Goal: Information Seeking & Learning: Learn about a topic

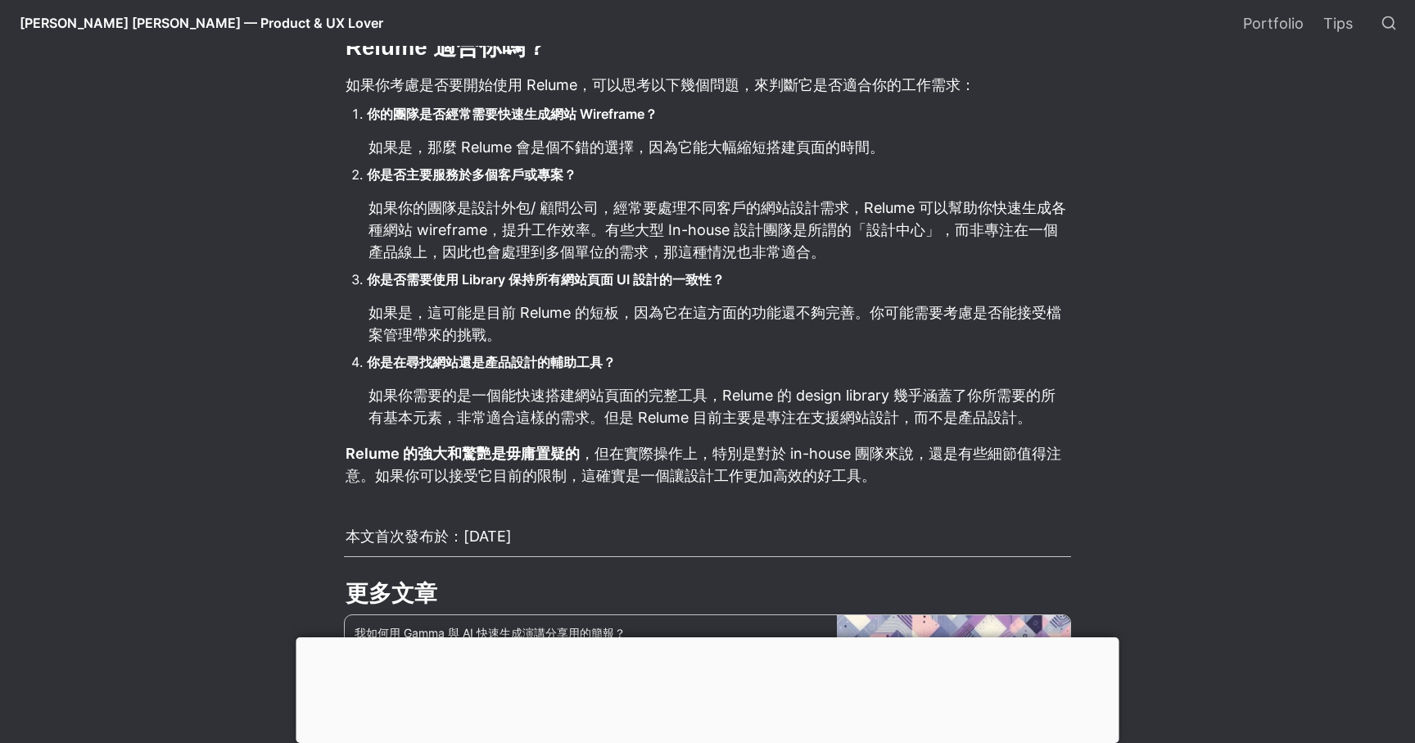
scroll to position [2726, 0]
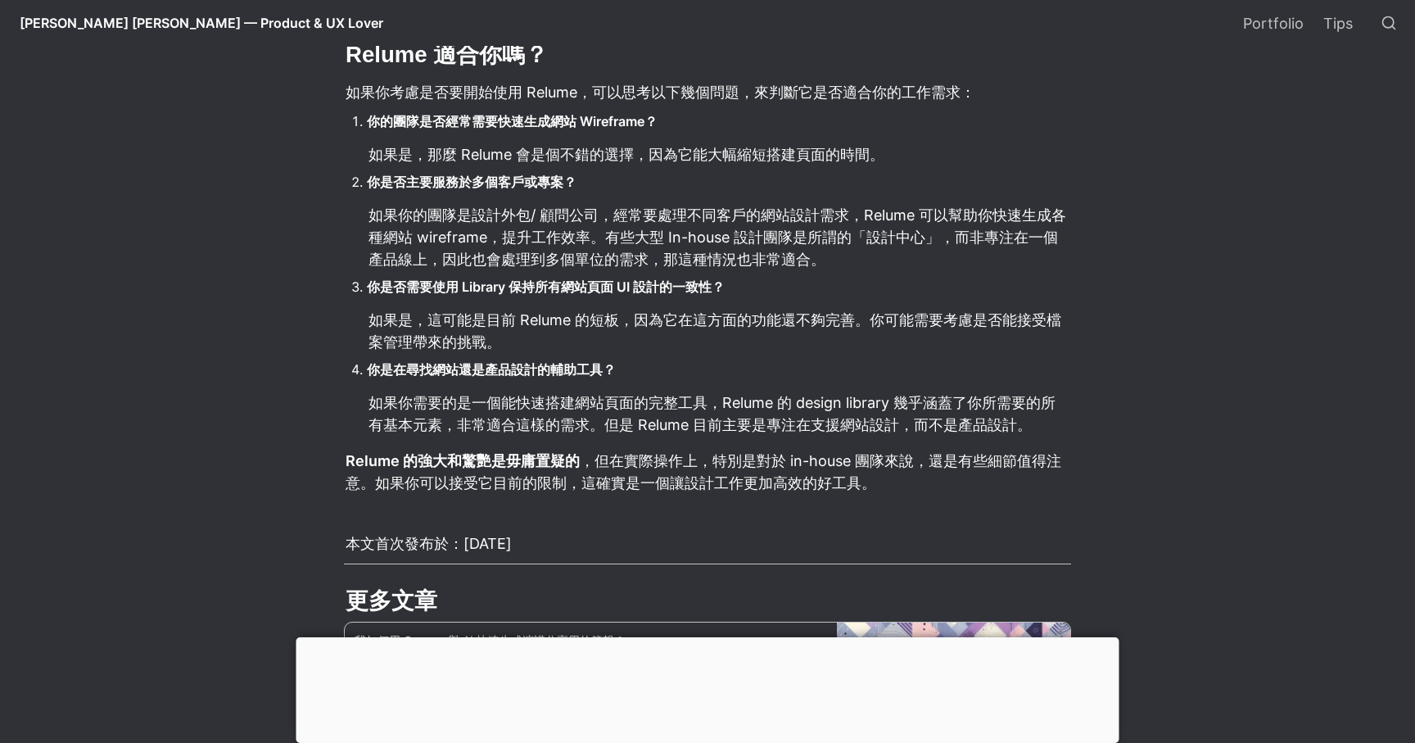
click at [852, 281] on li "你是否需要使用 Library 保持所有網站頁面 UI 設計的一致性？" at bounding box center [719, 286] width 704 height 25
click at [835, 323] on p "如果是，這可能是目前 Relume 的短板，因為它在這方面的功能還不夠完善。你可能需要考慮是否能接受檔案管理帶來的挑戰。" at bounding box center [719, 330] width 704 height 49
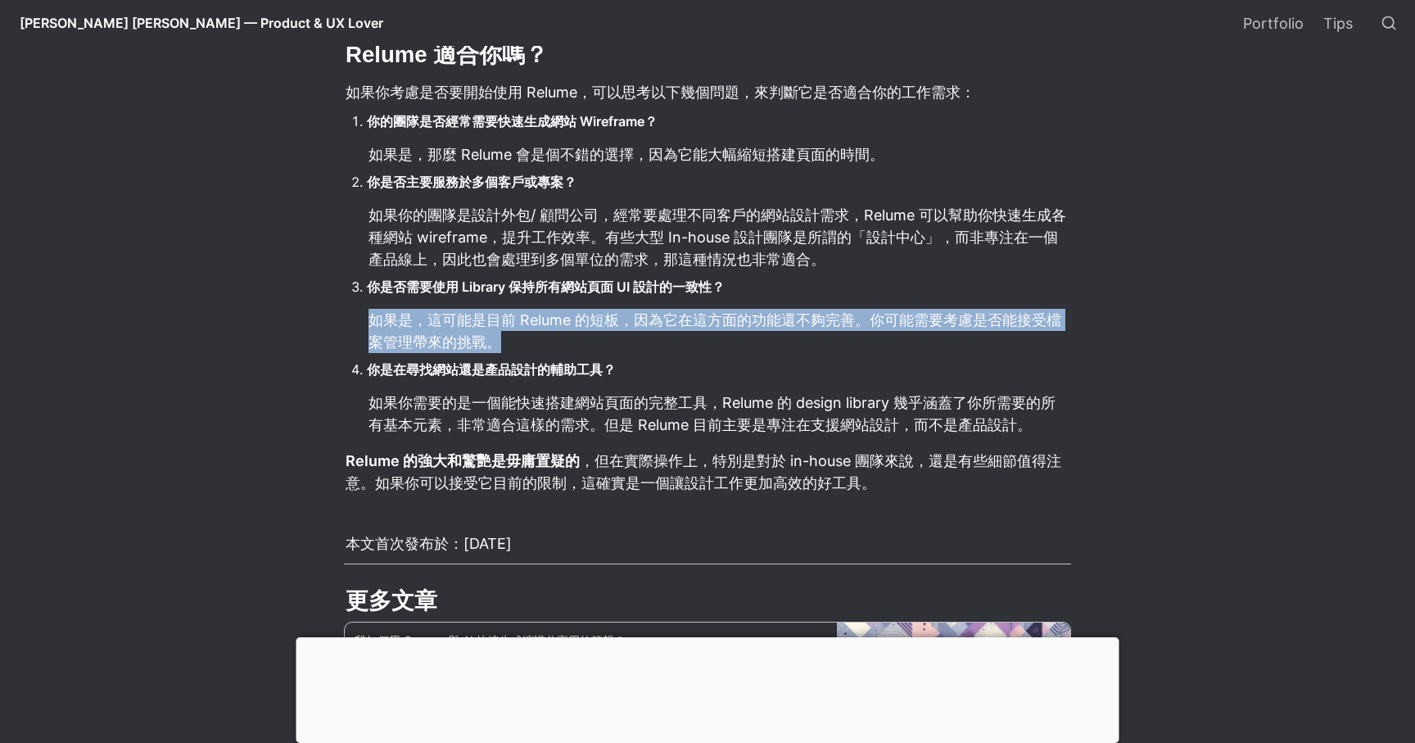
click at [835, 323] on p "如果是，這可能是目前 Relume 的短板，因為它在這方面的功能還不夠完善。你可能需要考慮是否能接受檔案管理帶來的挑戰。" at bounding box center [719, 330] width 704 height 49
click at [848, 356] on ol "你的團隊是否經常需要快速生成網站 Wireframe？ 如果是，那麼 Relume 會是個不錯的選擇，因為它能大幅縮短搭建頁面的時間。 你是否主要服務於多個客…" at bounding box center [707, 272] width 727 height 331
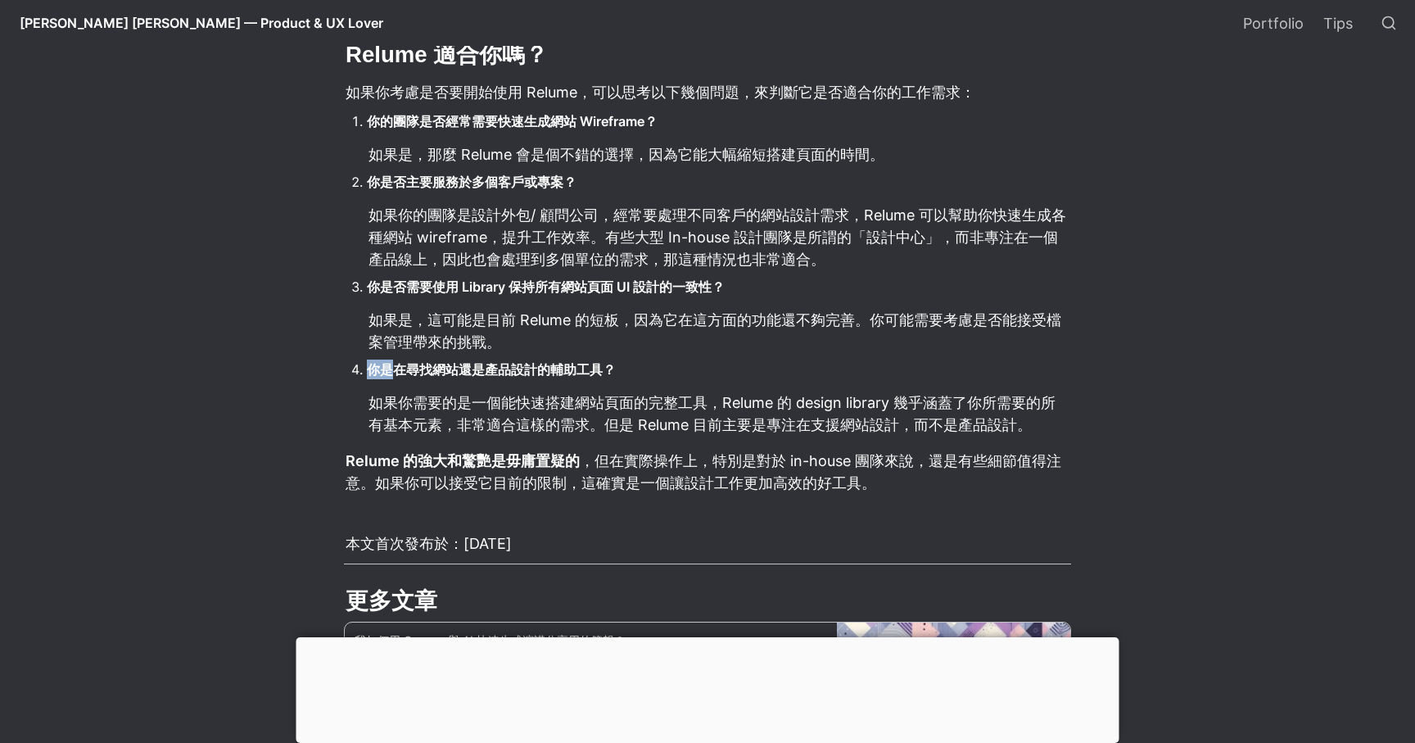
click at [848, 356] on ol "你的團隊是否經常需要快速生成網站 Wireframe？ 如果是，那麼 Relume 會是個不錯的選擇，因為它能大幅縮短搭建頁面的時間。 你是否主要服務於多個客…" at bounding box center [707, 272] width 727 height 331
click at [798, 415] on p "如果你需要的是一個能快速搭建網站頁面的完整工具，Relume 的 design library 幾乎涵蓋了你所需要的所有基本元素，非常適合這樣的需求。但是 R…" at bounding box center [719, 413] width 704 height 49
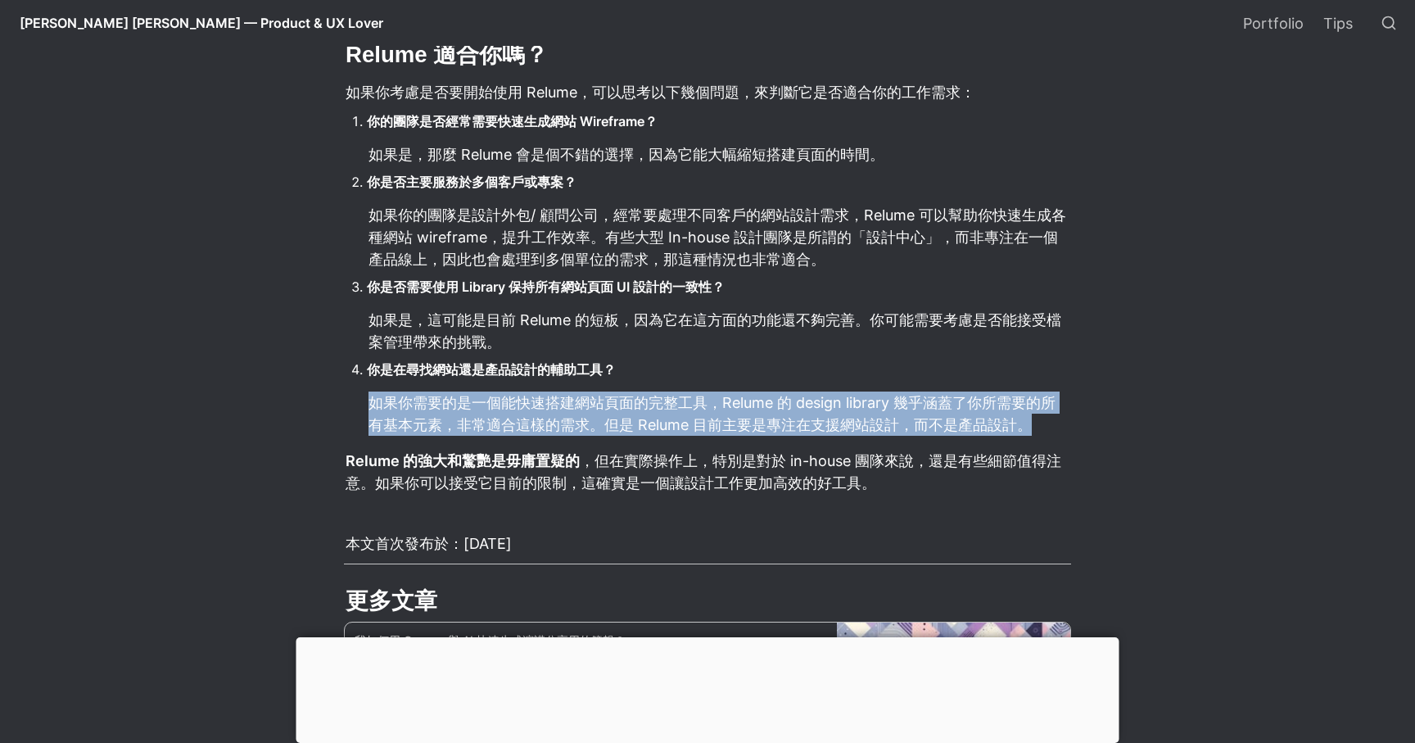
click at [798, 415] on p "如果你需要的是一個能快速搭建網站頁面的完整工具，Relume 的 design library 幾乎涵蓋了你所需要的所有基本元素，非常適合這樣的需求。但是 R…" at bounding box center [719, 413] width 704 height 49
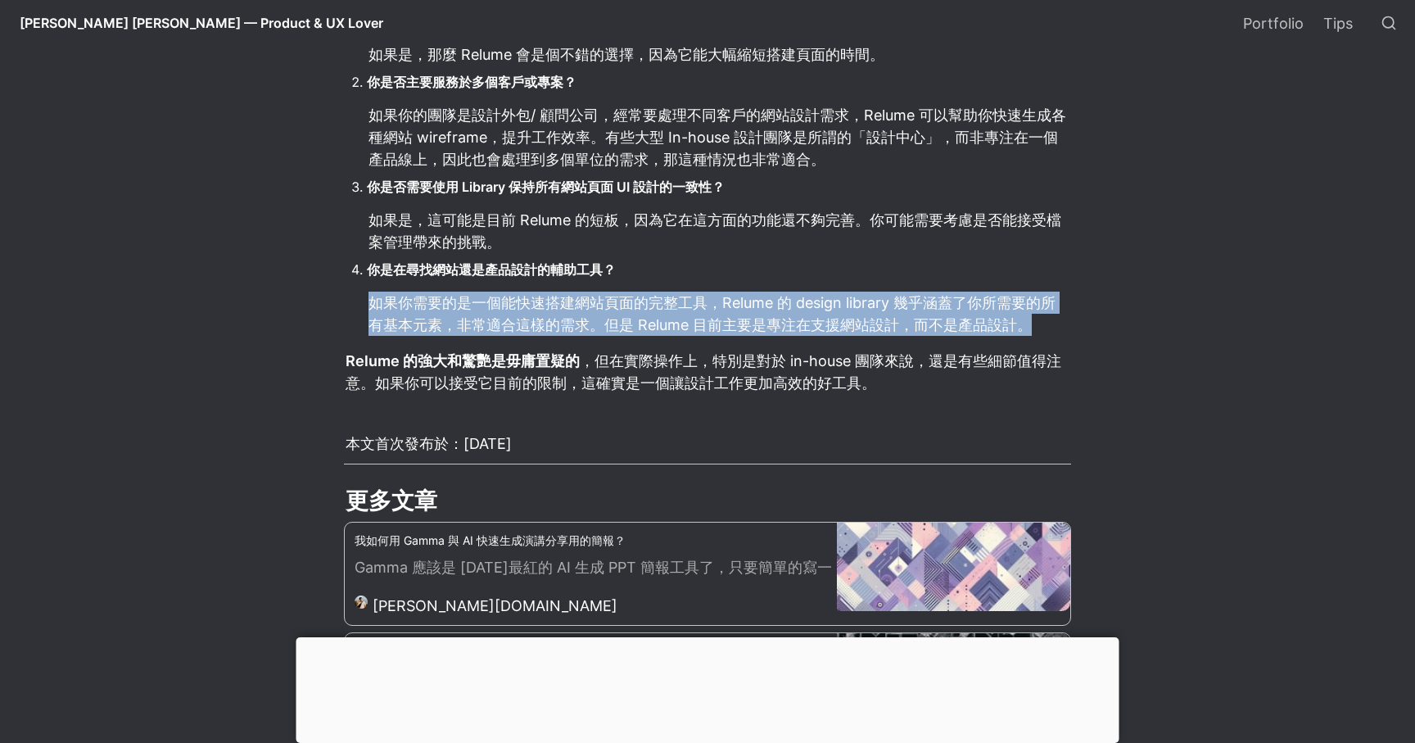
scroll to position [2830, 0]
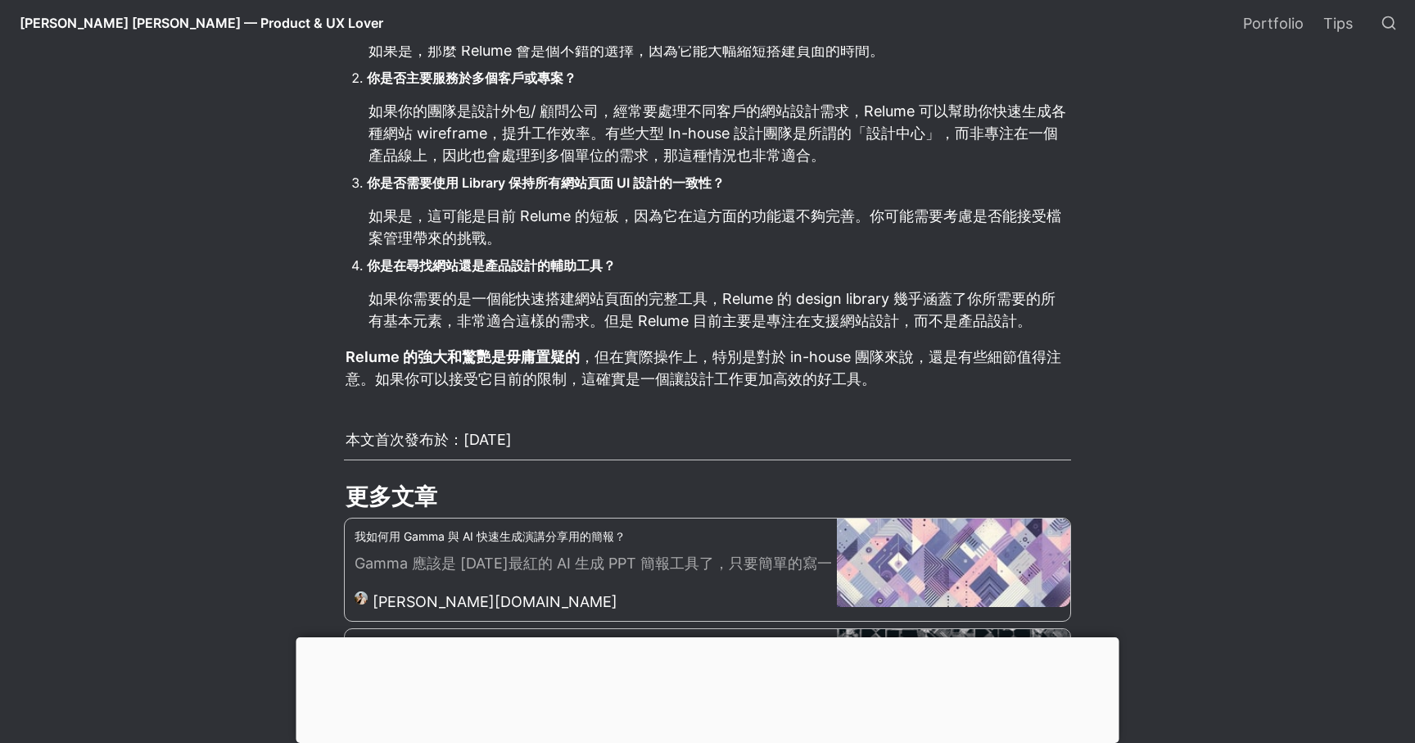
click at [744, 383] on p "Relume 的強大和驚艷是毋庸置疑的 ，但在實際操作上，特別是對於 in-house 團隊來說，還是有些細節值得注意。如果你可以接受它目前的限制，這確實是一…" at bounding box center [707, 367] width 727 height 49
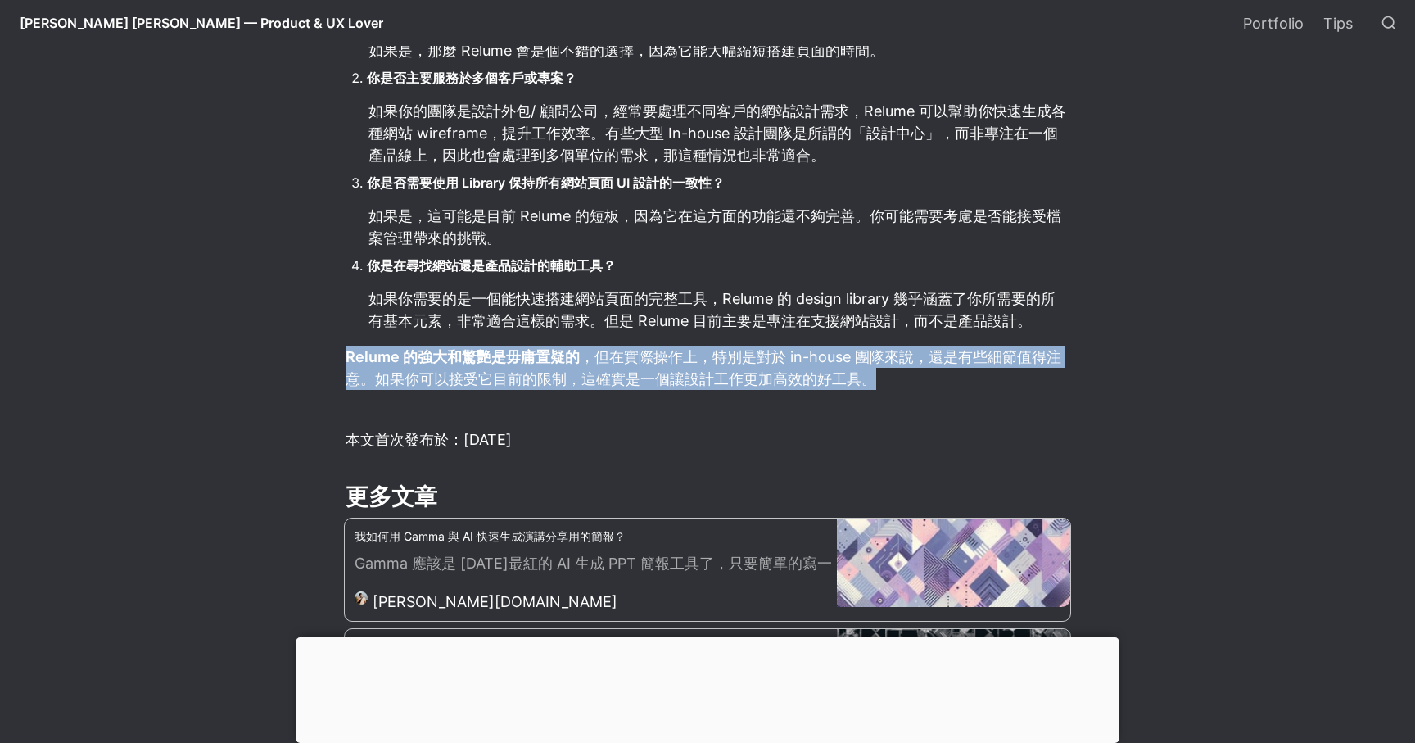
click at [744, 383] on p "Relume 的強大和驚艷是毋庸置疑的 ，但在實際操作上，特別是對於 in-house 團隊來說，還是有些細節值得注意。如果你可以接受它目前的限制，這確實是一…" at bounding box center [707, 367] width 727 height 49
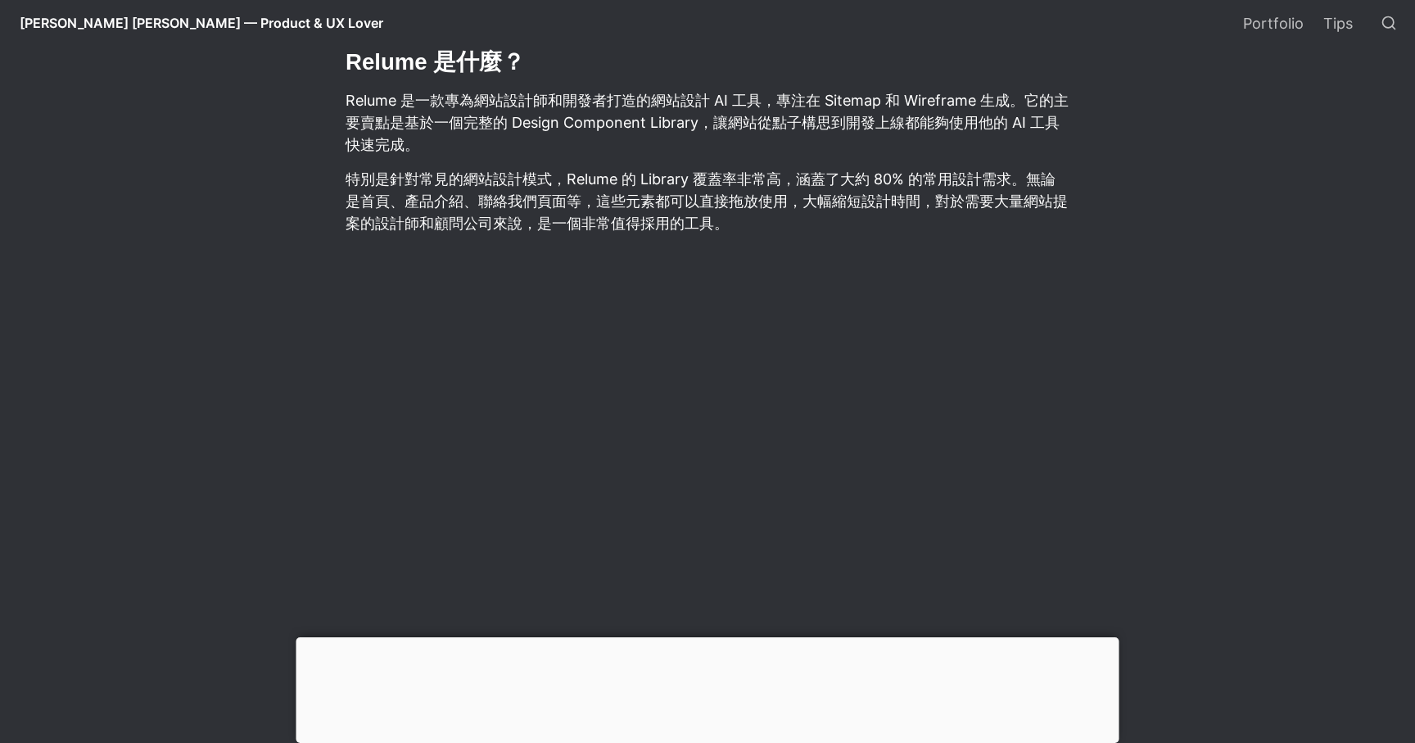
scroll to position [436, 0]
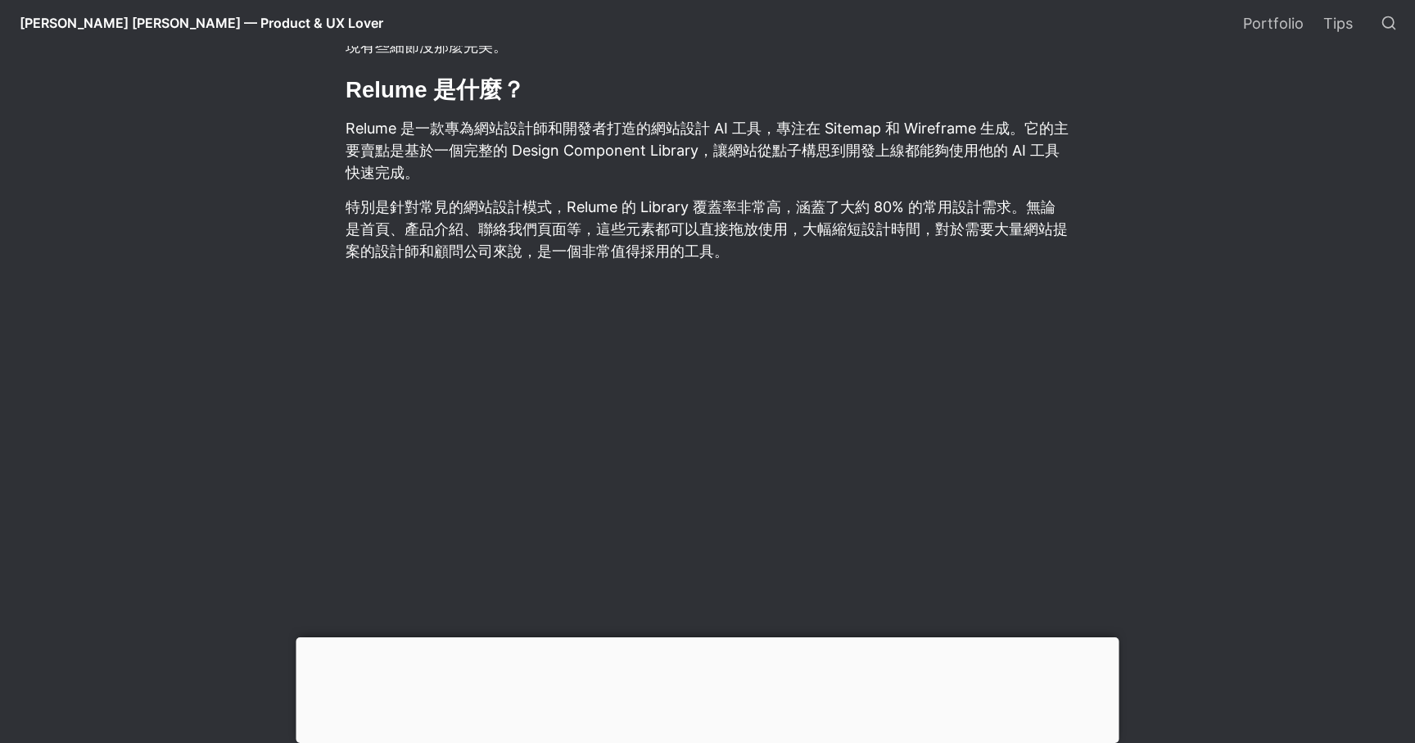
click at [631, 141] on p "Relume 是一款專為網站設計師和開發者打造的網站設計 AI 工具，專注在 Sitemap 和 Wireframe 生成。它的主要賣點是基於一個完整的 De…" at bounding box center [707, 150] width 727 height 71
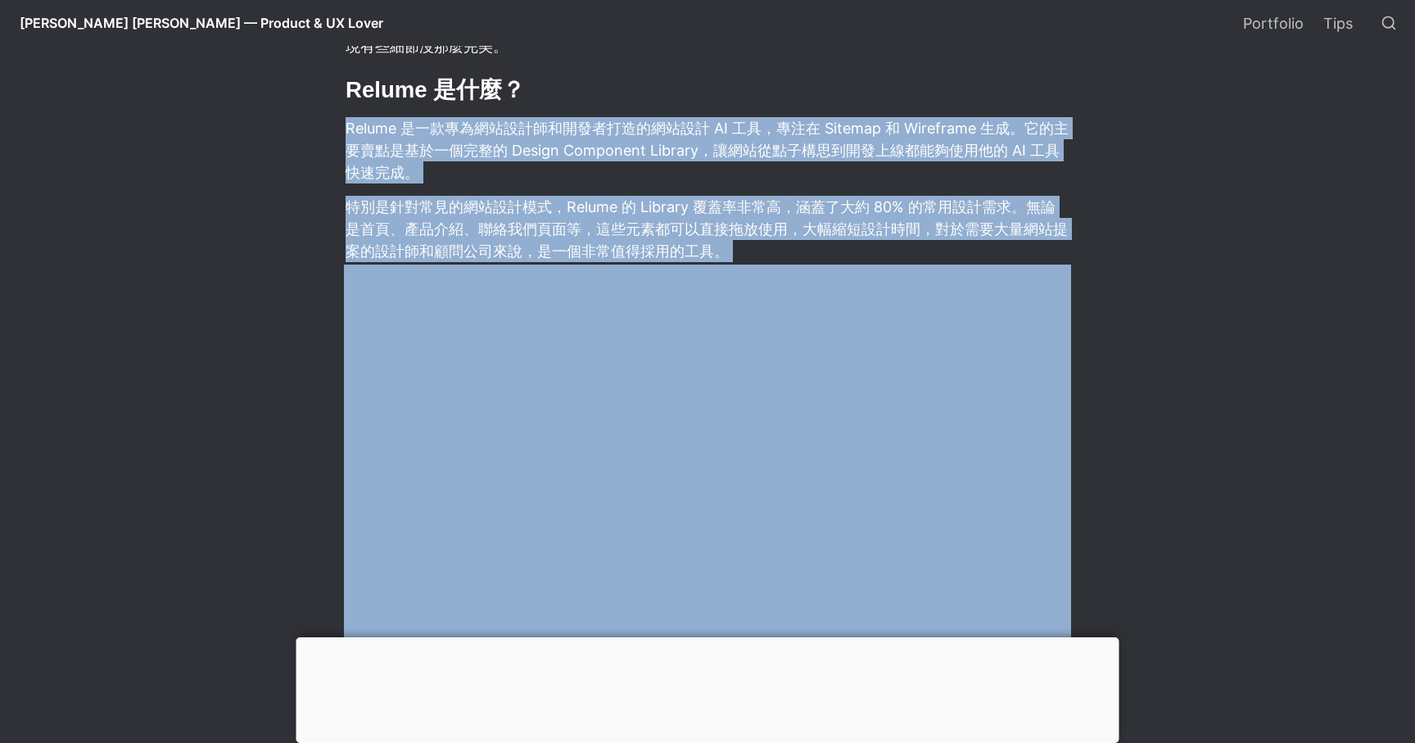
drag, startPoint x: 631, startPoint y: 141, endPoint x: 626, endPoint y: 226, distance: 85.4
click at [626, 226] on p "特別是針對常見的網站設計模式，Relume 的 Library 覆蓋率非常高，涵蓋了大約 80% 的常用設計需求。無論是首頁、產品介紹、聯絡我們頁面等，這些元…" at bounding box center [707, 228] width 727 height 71
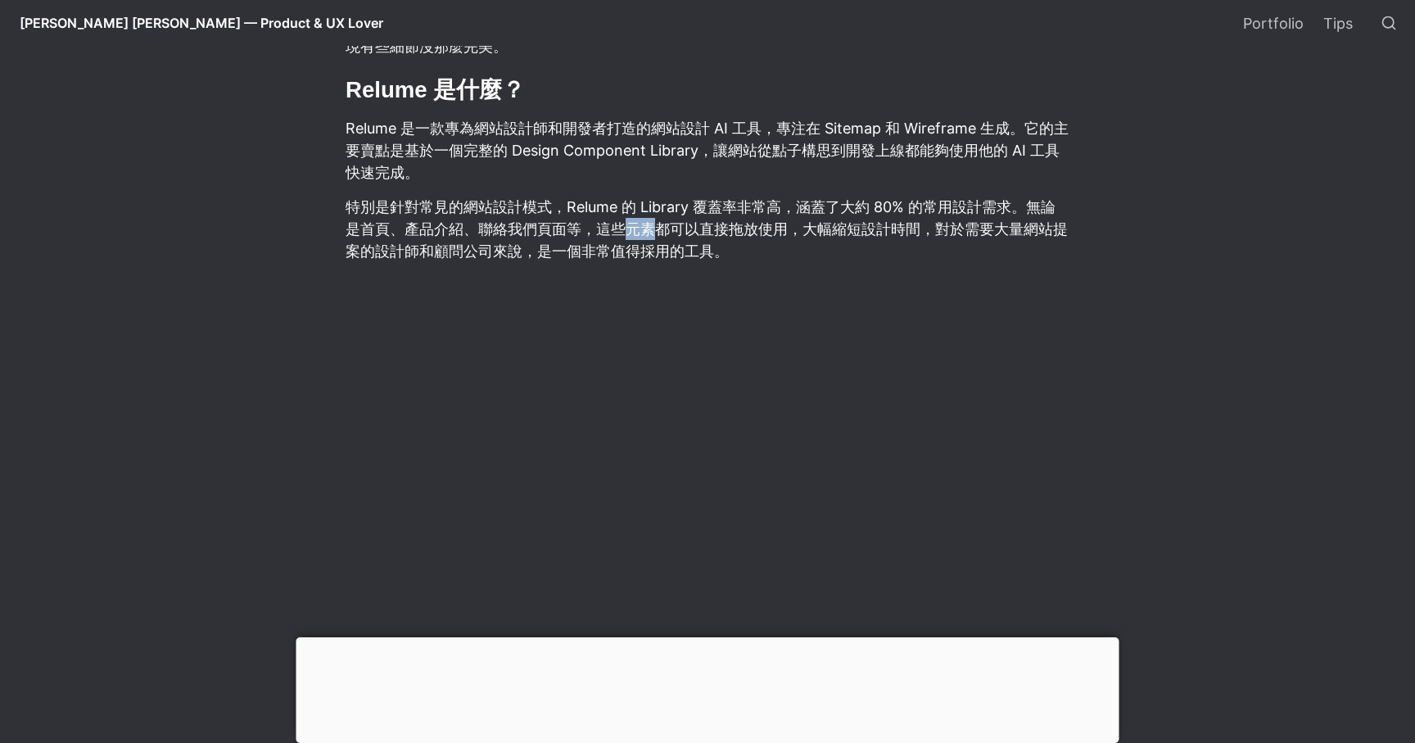
click at [626, 226] on p "特別是針對常見的網站設計模式，Relume 的 Library 覆蓋率非常高，涵蓋了大約 80% 的常用設計需求。無論是首頁、產品介紹、聯絡我們頁面等，這些元…" at bounding box center [707, 228] width 727 height 71
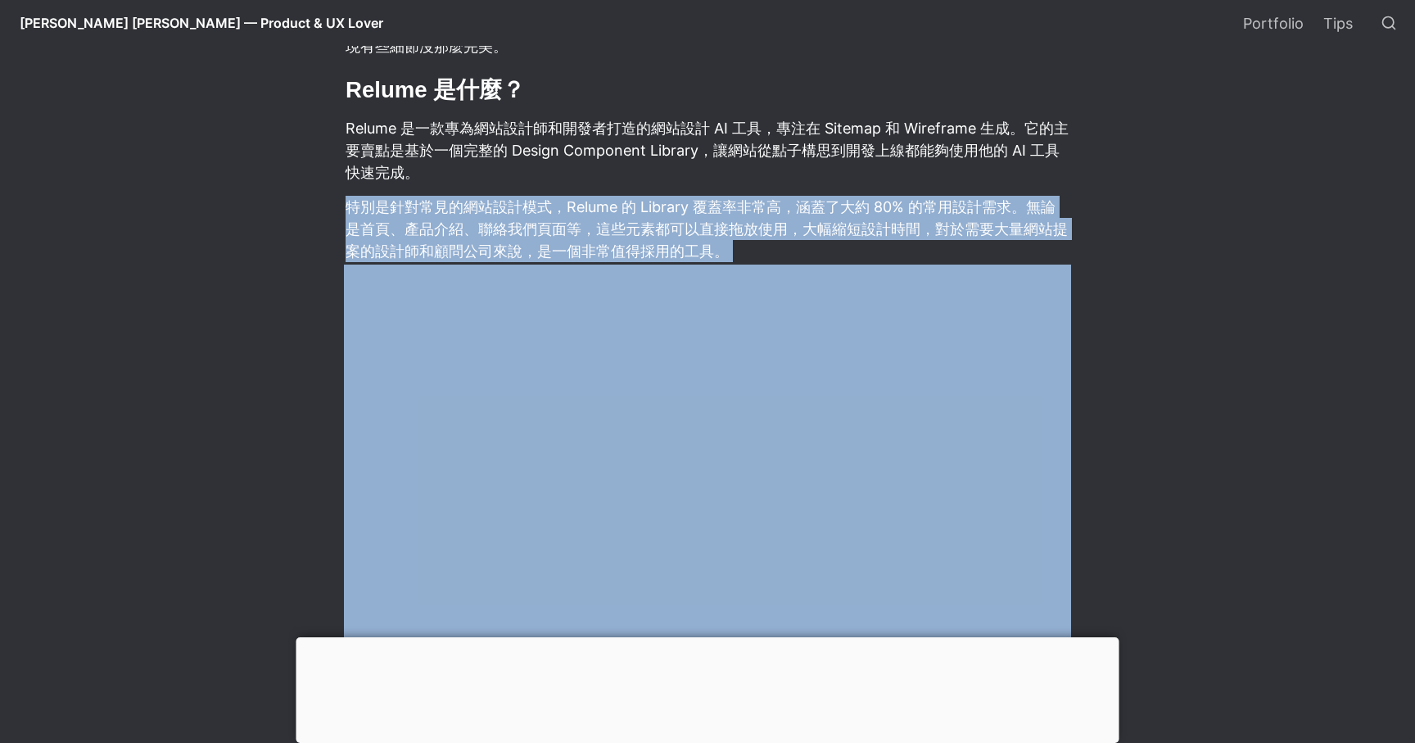
click at [626, 226] on p "特別是針對常見的網站設計模式，Relume 的 Library 覆蓋率非常高，涵蓋了大約 80% 的常用設計需求。無論是首頁、產品介紹、聯絡我們頁面等，這些元…" at bounding box center [707, 228] width 727 height 71
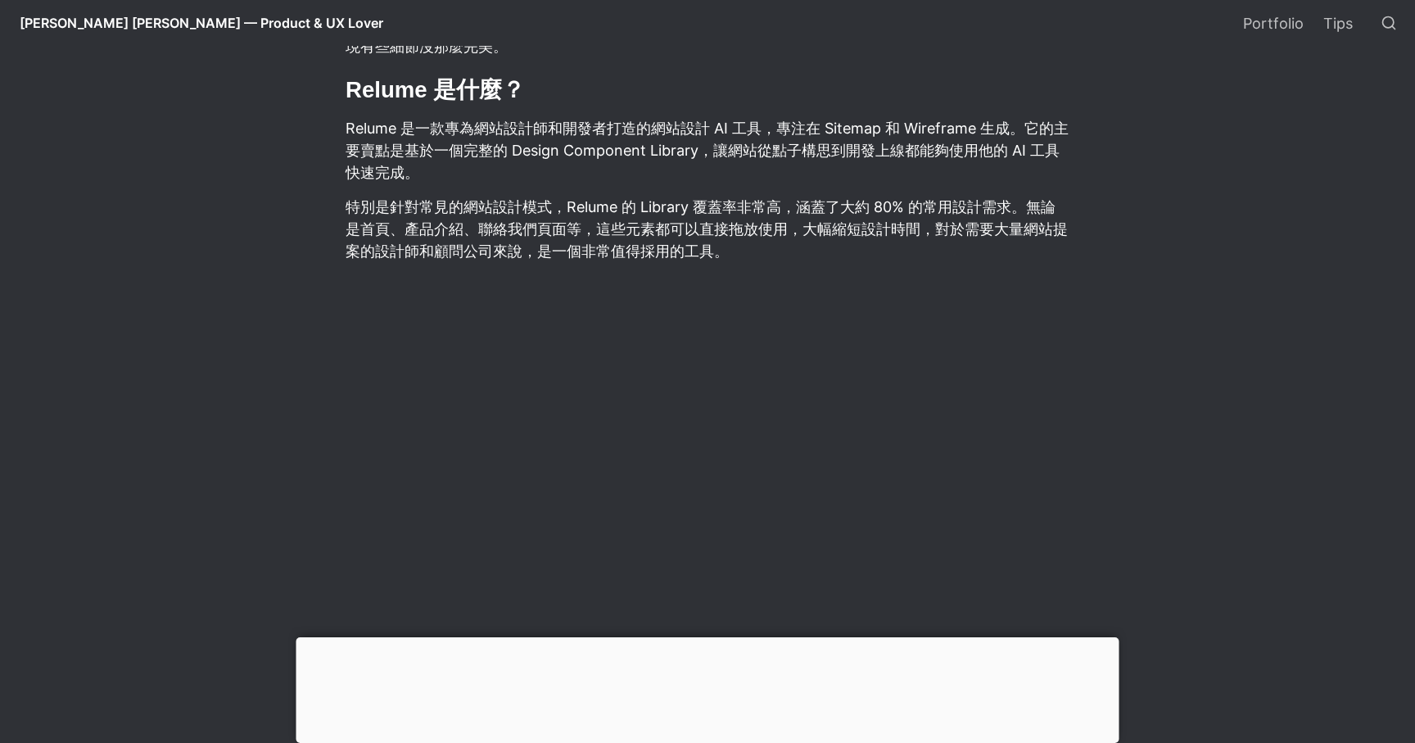
click at [649, 151] on p "Relume 是一款專為網站設計師和開發者打造的網站設計 AI 工具，專注在 Sitemap 和 Wireframe 生成。它的主要賣點是基於一個完整的 De…" at bounding box center [707, 150] width 727 height 71
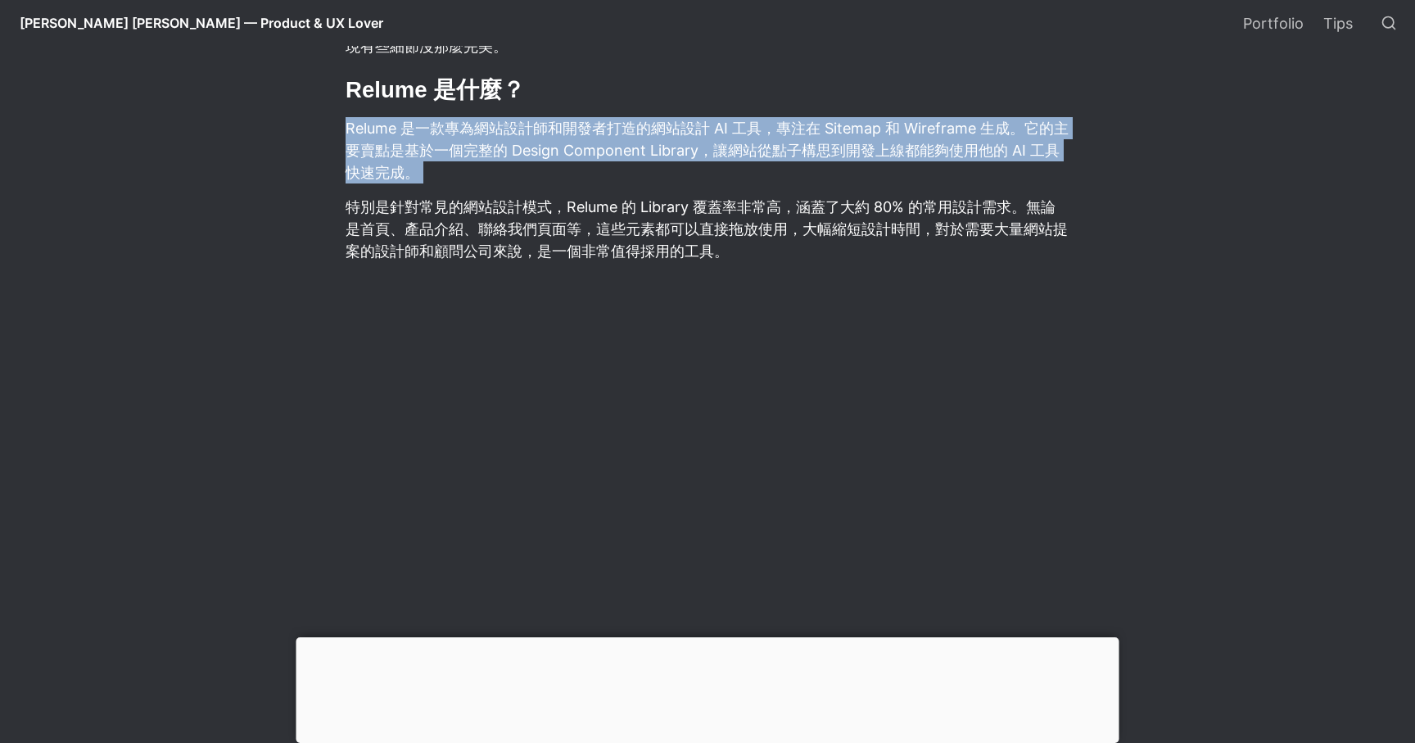
click at [649, 151] on p "Relume 是一款專為網站設計師和開發者打造的網站設計 AI 工具，專注在 Sitemap 和 Wireframe 生成。它的主要賣點是基於一個完整的 De…" at bounding box center [707, 150] width 727 height 71
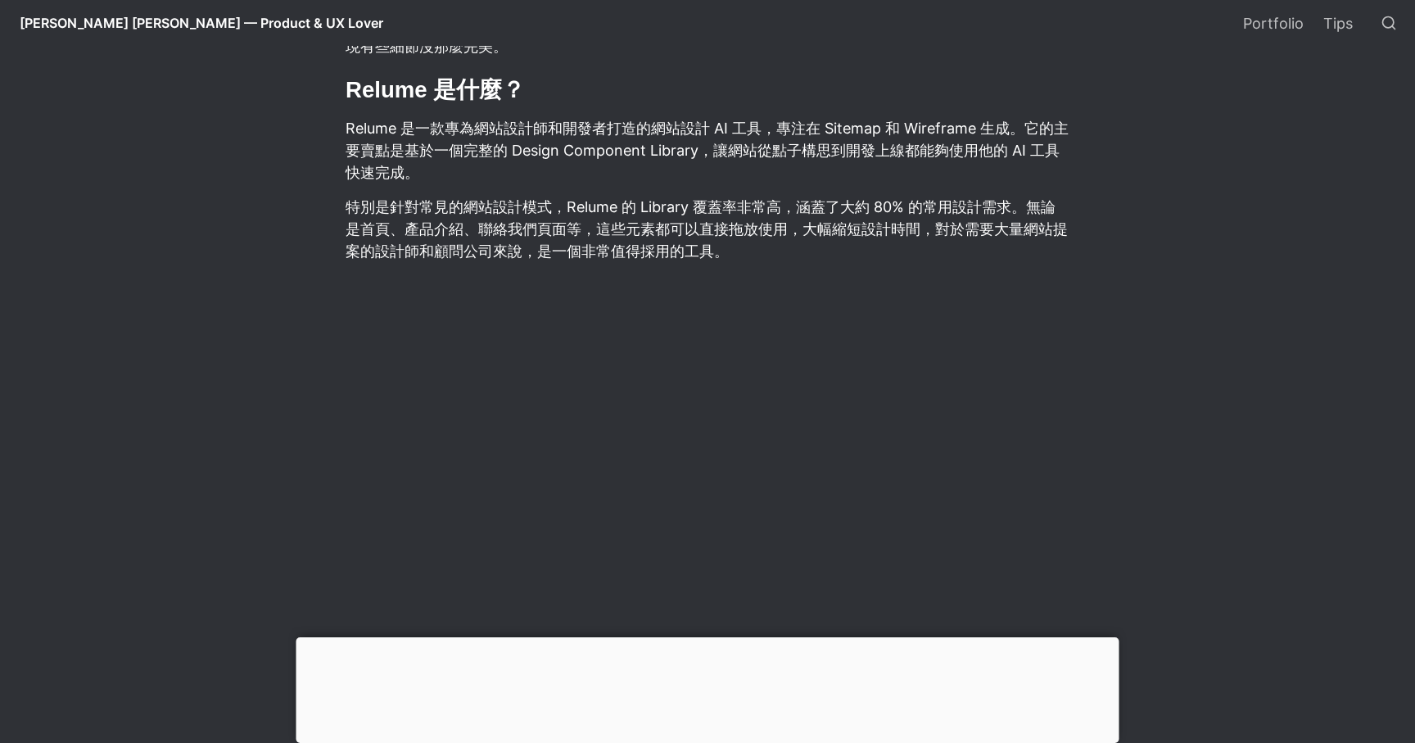
click at [631, 212] on p "特別是針對常見的網站設計模式，Relume 的 Library 覆蓋率非常高，涵蓋了大約 80% 的常用設計需求。無論是首頁、產品介紹、聯絡我們頁面等，這些元…" at bounding box center [707, 228] width 727 height 71
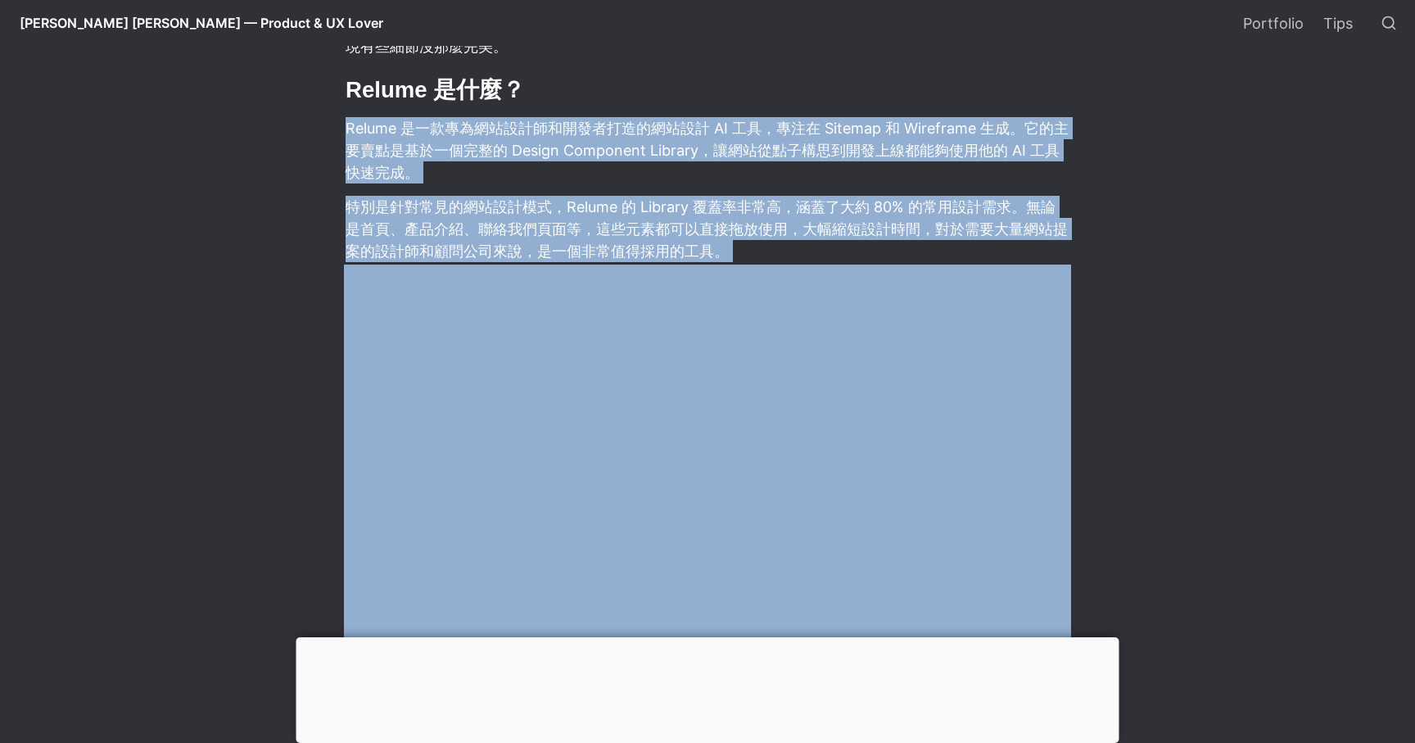
drag, startPoint x: 631, startPoint y: 212, endPoint x: 631, endPoint y: 140, distance: 72.1
click at [687, 203] on p "特別是針對常見的網站設計模式，Relume 的 Library 覆蓋率非常高，涵蓋了大約 80% 的常用設計需求。無論是首頁、產品介紹、聯絡我們頁面等，這些元…" at bounding box center [707, 228] width 727 height 71
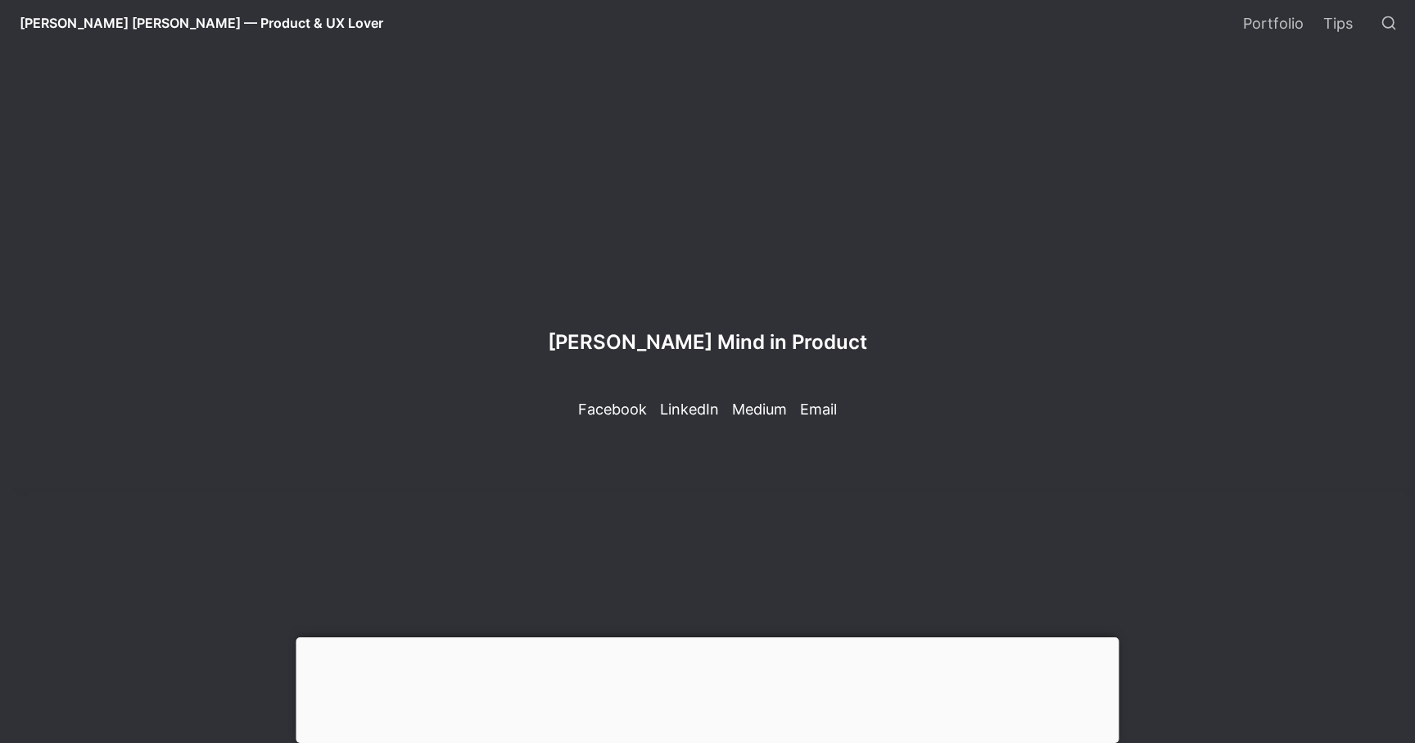
scroll to position [3994, 0]
